Goal: Information Seeking & Learning: Learn about a topic

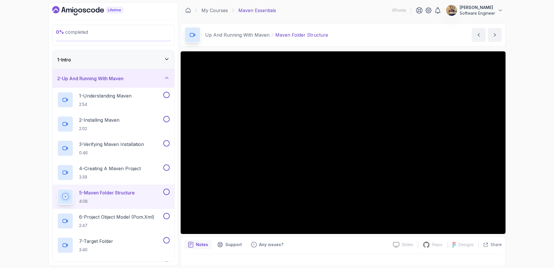
click at [90, 8] on icon "Dashboard" at bounding box center [87, 10] width 71 height 9
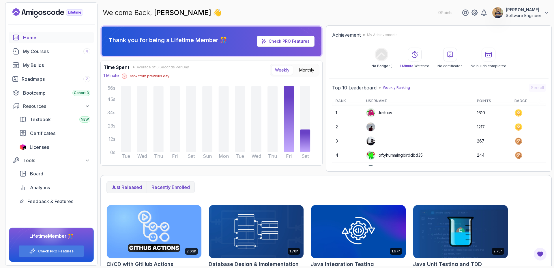
click at [185, 186] on p "Recently enrolled" at bounding box center [171, 187] width 38 height 7
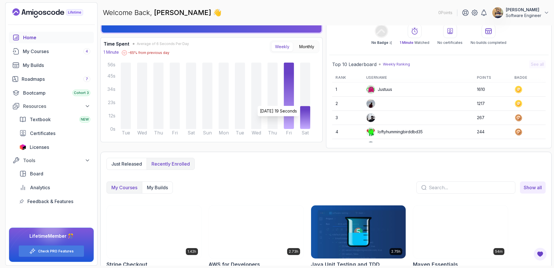
scroll to position [44, 0]
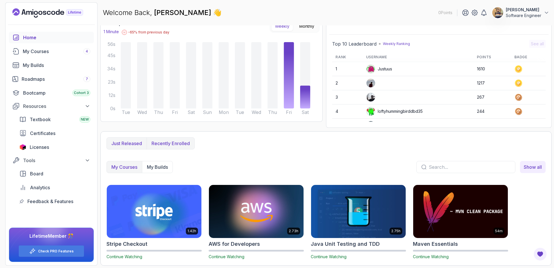
click at [121, 143] on p "Just released" at bounding box center [126, 143] width 31 height 7
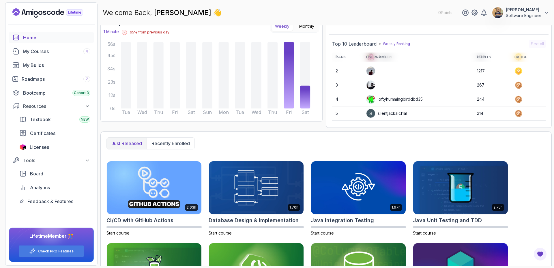
scroll to position [81, 0]
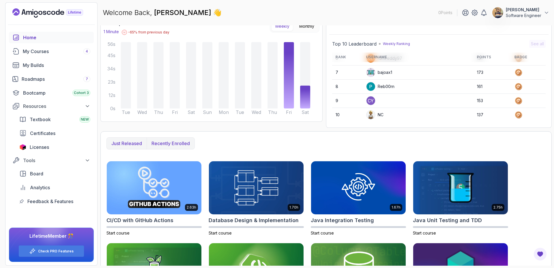
click at [183, 144] on p "Recently enrolled" at bounding box center [171, 143] width 38 height 7
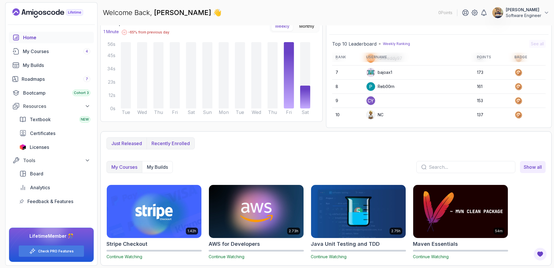
click at [136, 144] on p "Just released" at bounding box center [126, 143] width 31 height 7
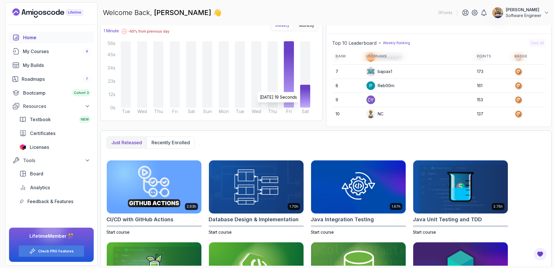
scroll to position [102, 0]
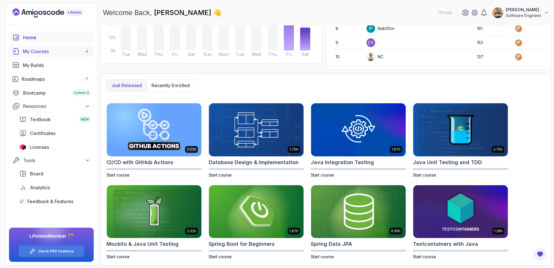
click at [43, 54] on div "My Courses 4" at bounding box center [57, 51] width 68 height 7
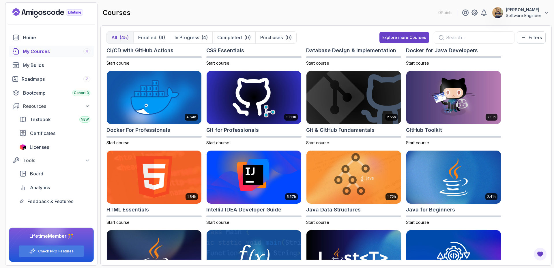
scroll to position [144, 0]
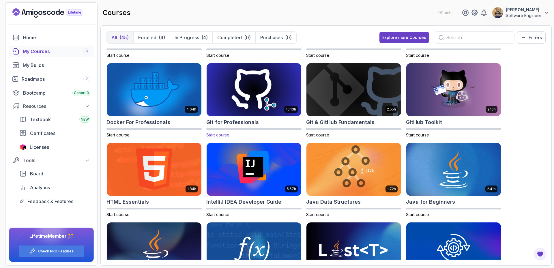
drag, startPoint x: 249, startPoint y: 98, endPoint x: 225, endPoint y: 116, distance: 29.4
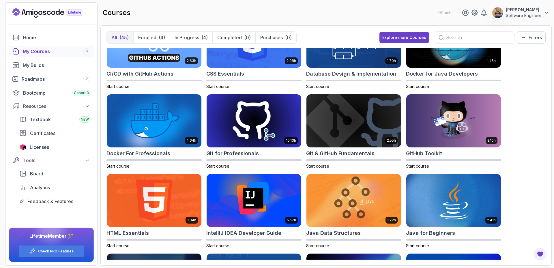
scroll to position [111, 0]
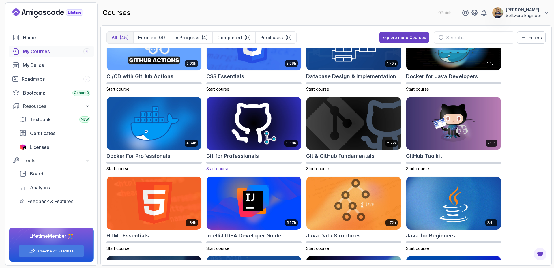
click at [266, 141] on img at bounding box center [253, 124] width 99 height 56
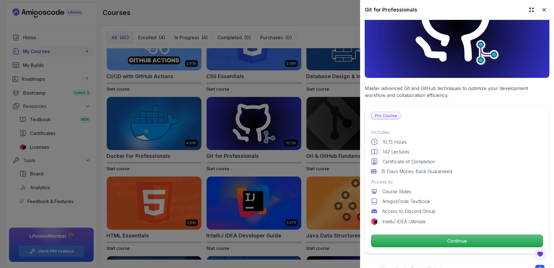
scroll to position [144, 0]
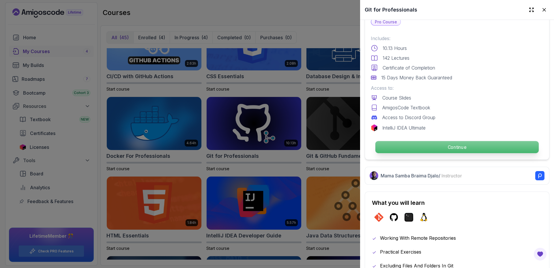
click at [465, 146] on p "Continue" at bounding box center [457, 147] width 163 height 12
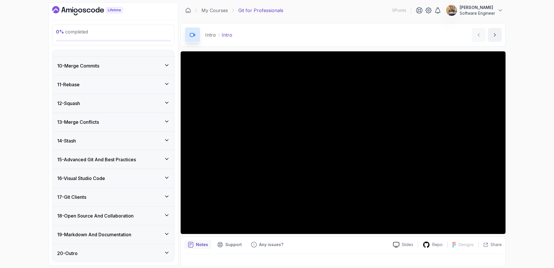
scroll to position [236, 0]
click at [110, 138] on div "14 - Stash" at bounding box center [113, 140] width 113 height 7
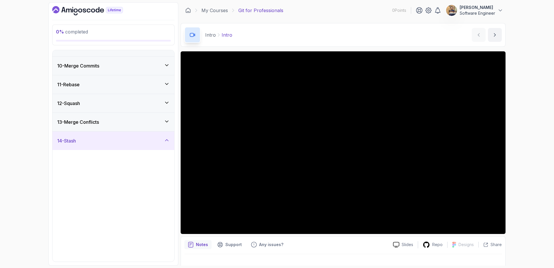
scroll to position [163, 0]
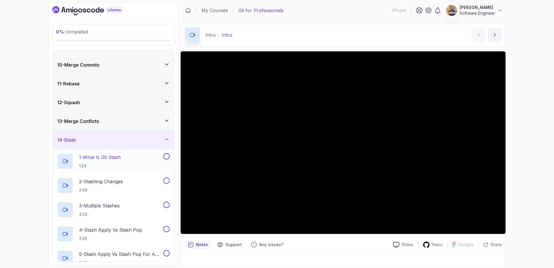
click at [129, 161] on div "1 - What Is Git Stash 1:24" at bounding box center [109, 161] width 105 height 16
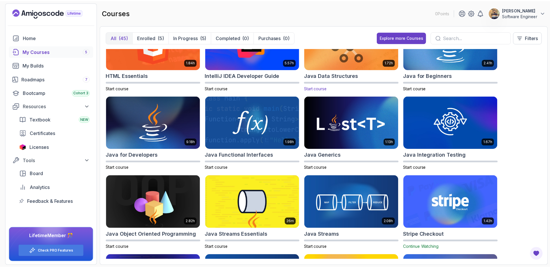
scroll to position [289, 0]
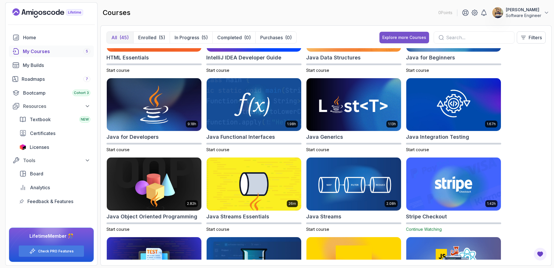
click at [414, 36] on div "Explore more Courses" at bounding box center [405, 38] width 44 height 6
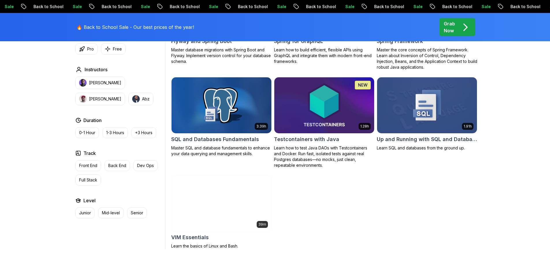
scroll to position [1646, 0]
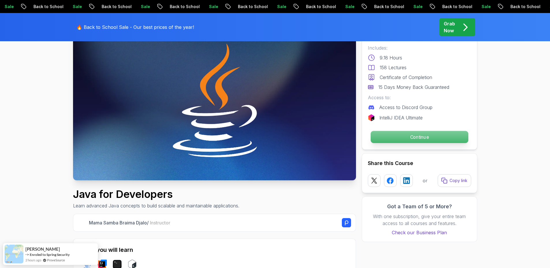
scroll to position [58, 0]
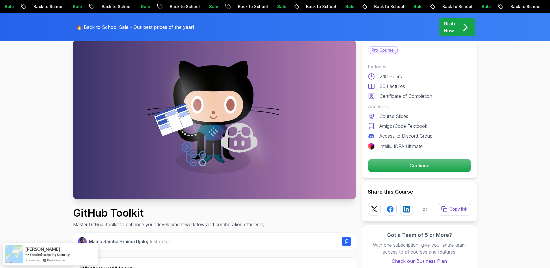
scroll to position [29, 0]
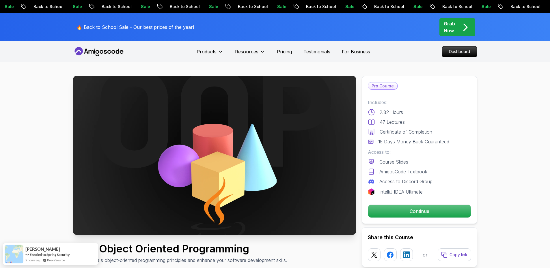
click at [403, 213] on p "Continue" at bounding box center [420, 211] width 98 height 12
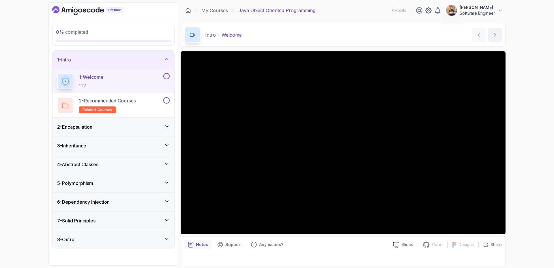
click at [90, 165] on h3 "4 - Abstract Classes" at bounding box center [77, 164] width 41 height 7
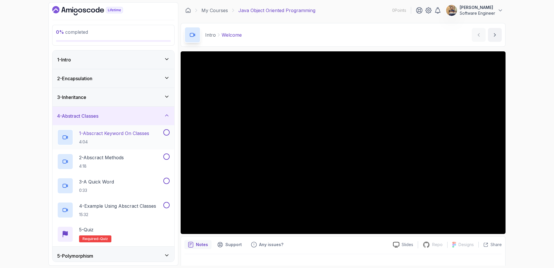
click at [108, 138] on h2 "1 - Abscract Keyword On Classes 4:04" at bounding box center [114, 137] width 70 height 15
